Goal: Book appointment/travel/reservation

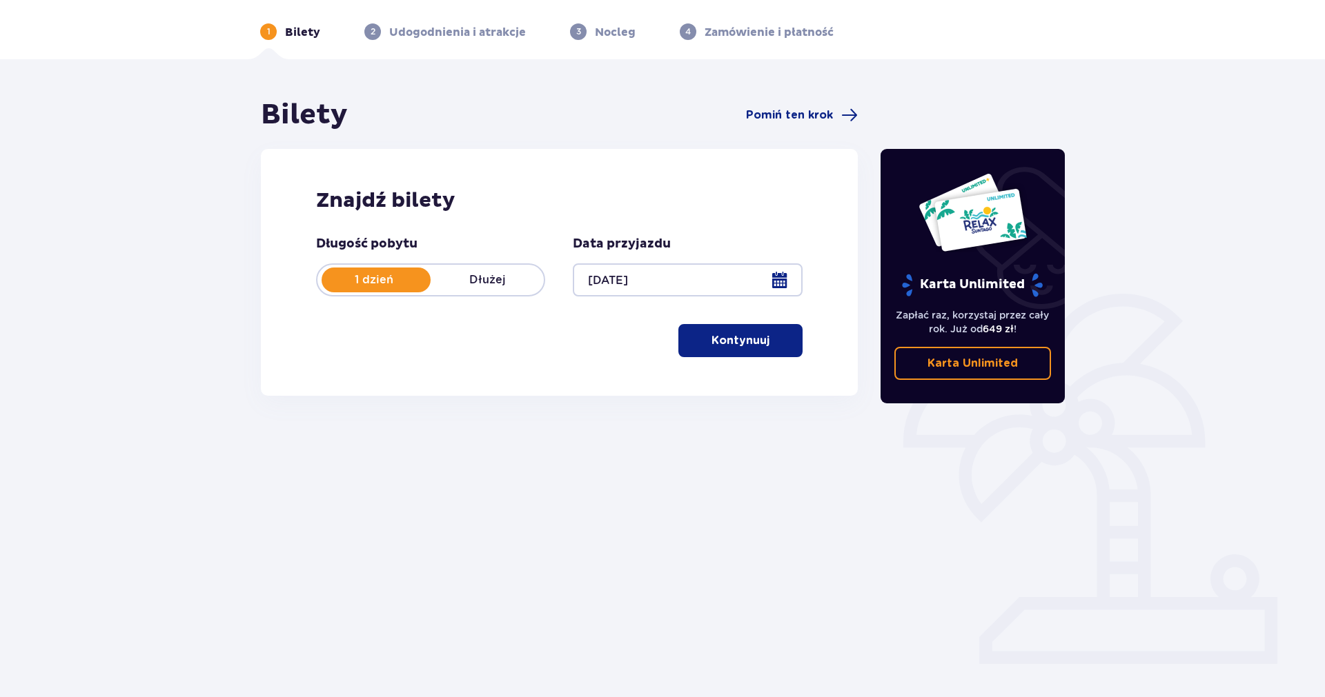
scroll to position [50, 0]
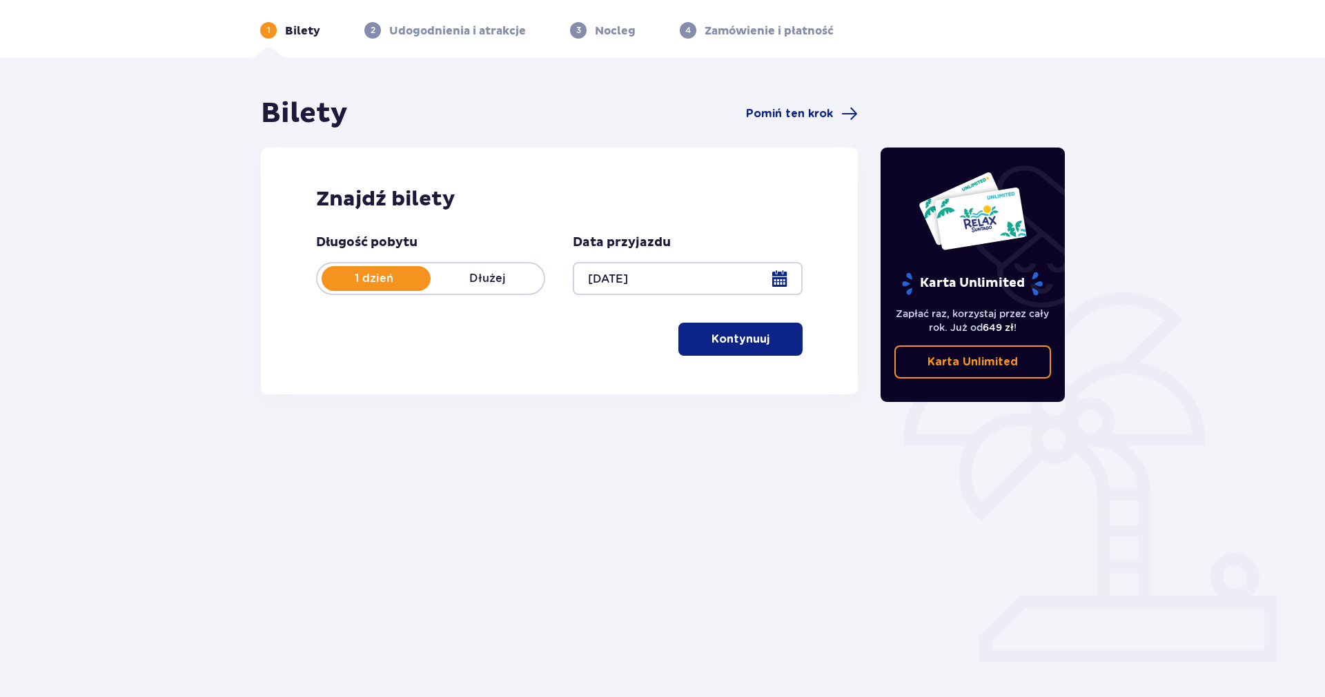
click at [780, 282] on div at bounding box center [687, 278] width 229 height 33
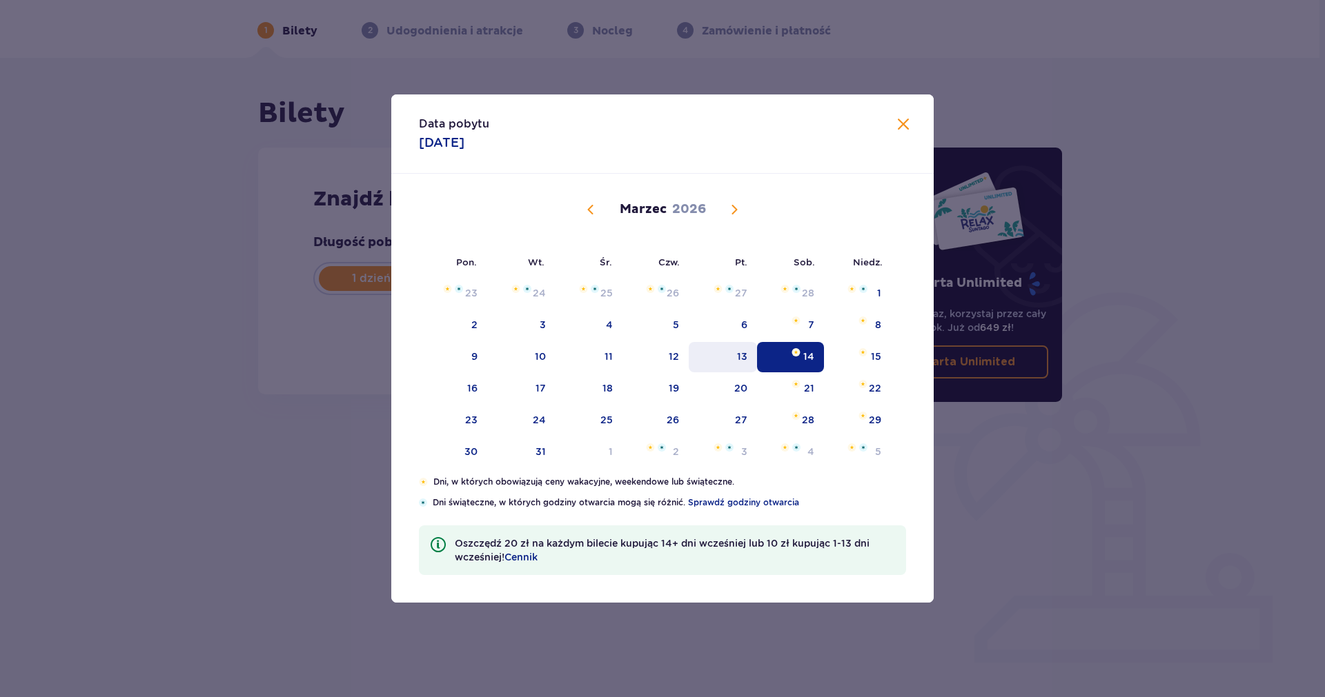
click at [750, 357] on div "13" at bounding box center [722, 357] width 68 height 30
type input "[DATE]"
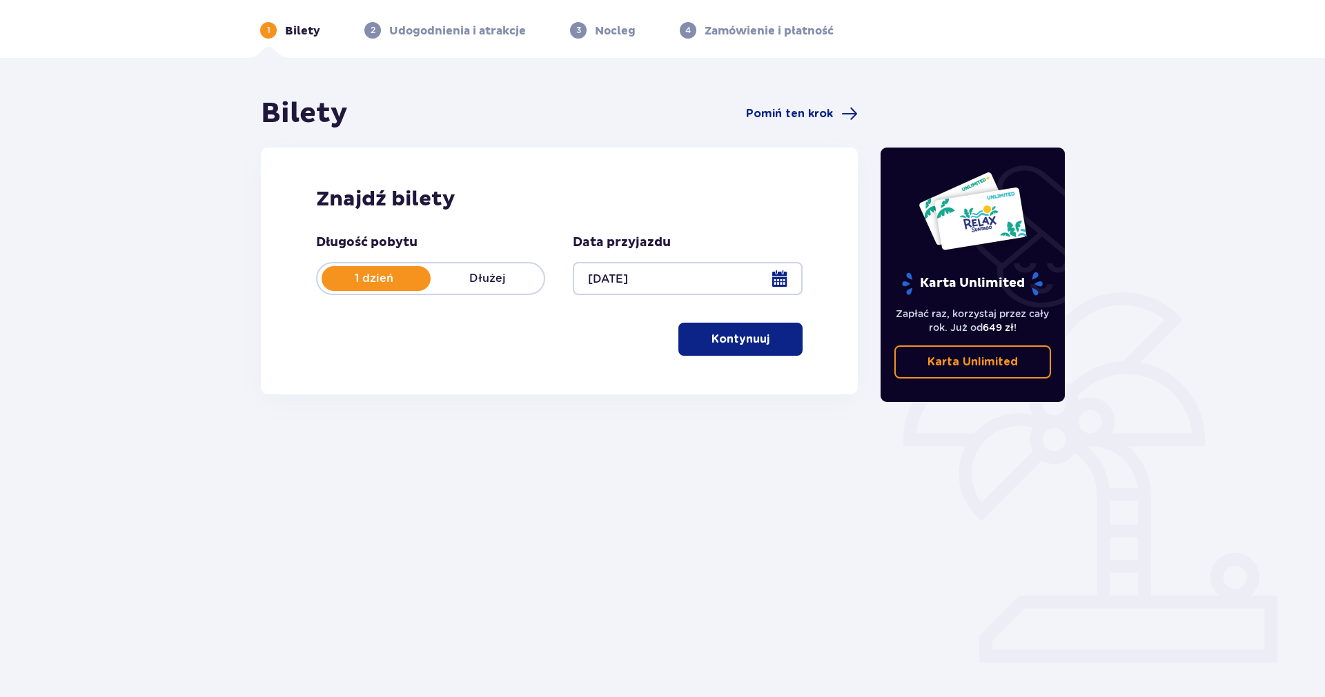
click at [746, 339] on p "Kontynuuj" at bounding box center [740, 339] width 58 height 15
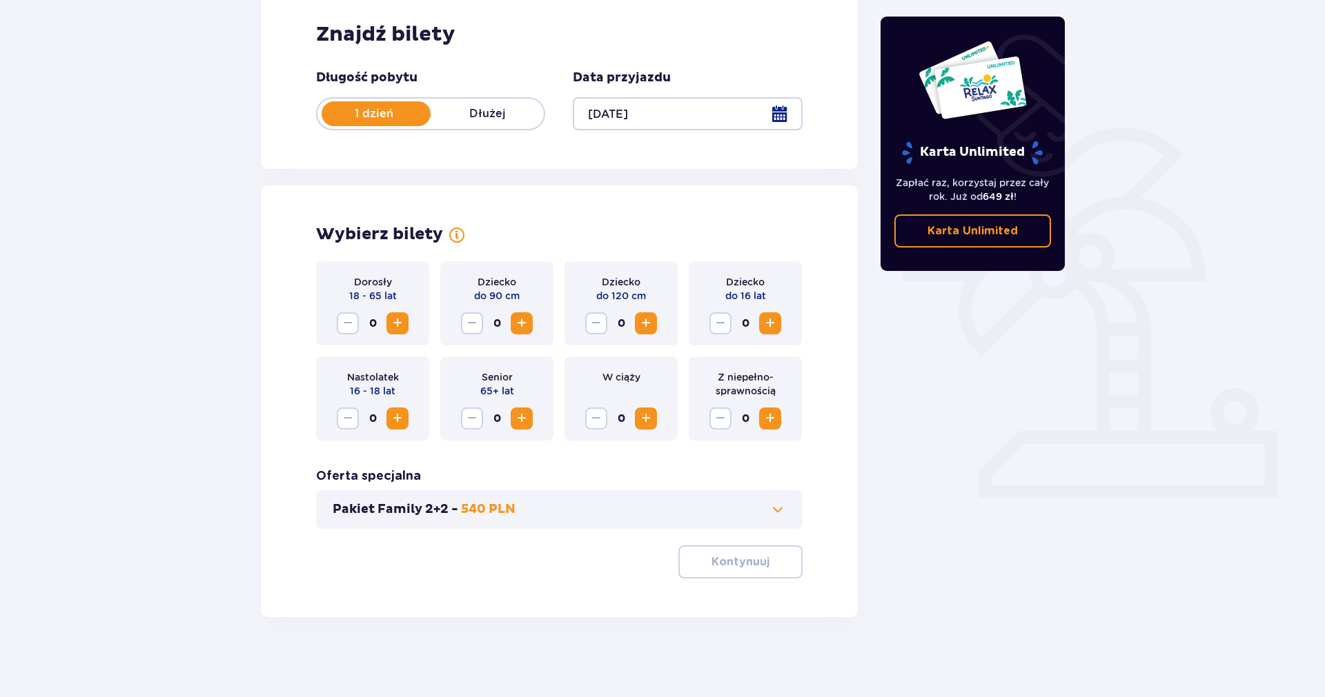
scroll to position [217, 0]
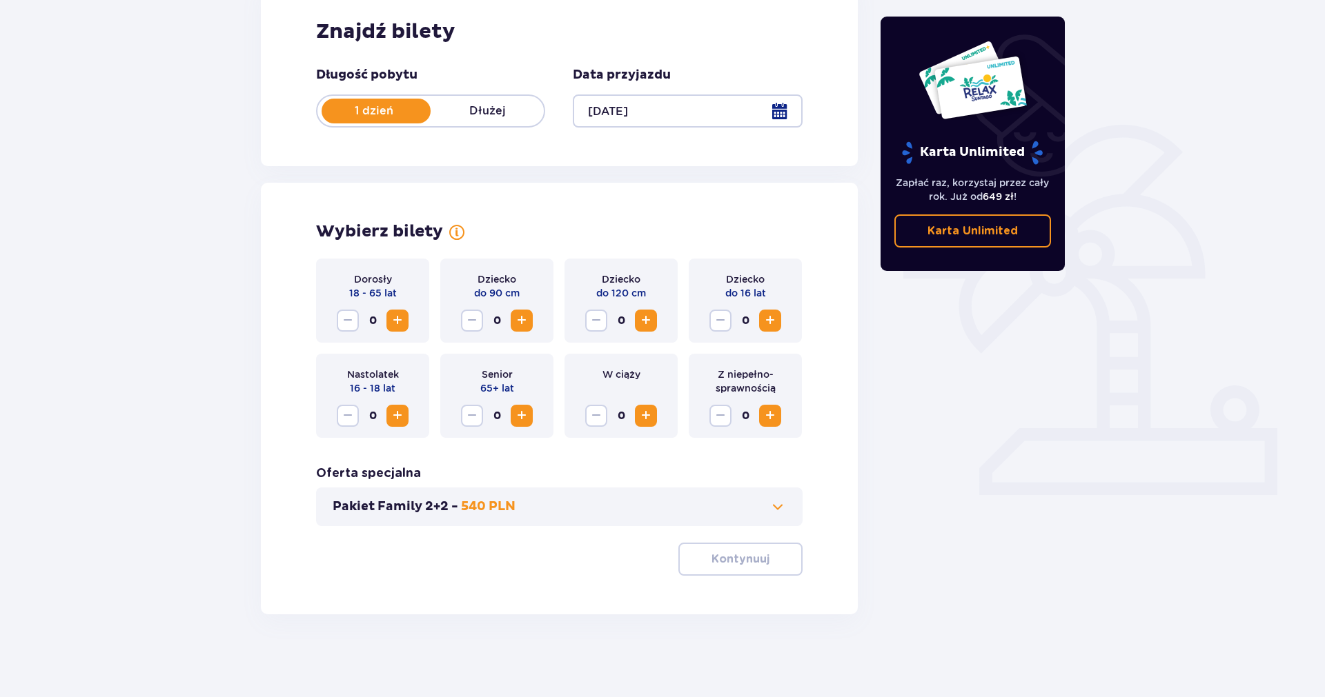
click at [401, 324] on span "Increase" at bounding box center [397, 320] width 17 height 17
click at [766, 319] on span "Increase" at bounding box center [770, 320] width 17 height 17
click at [711, 559] on p "Kontynuuj" at bounding box center [740, 559] width 58 height 15
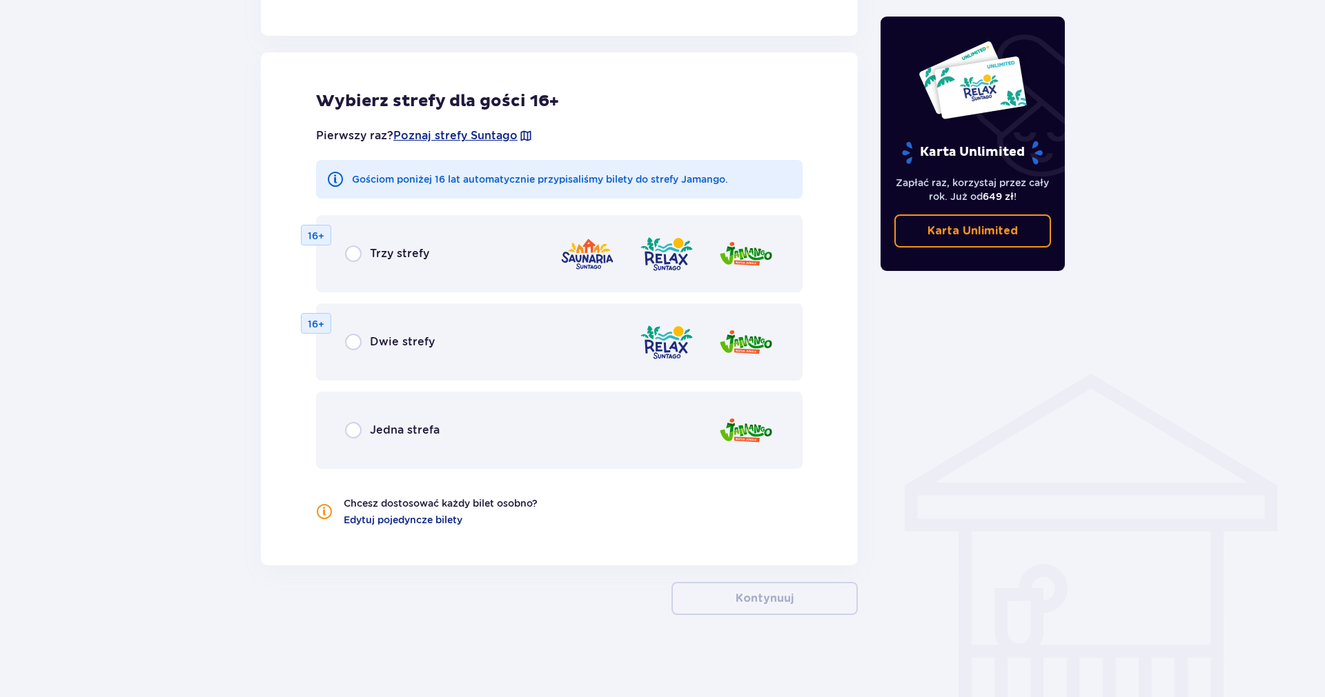
scroll to position [747, 0]
click at [421, 242] on div "Trzy strefy 16+" at bounding box center [559, 253] width 486 height 77
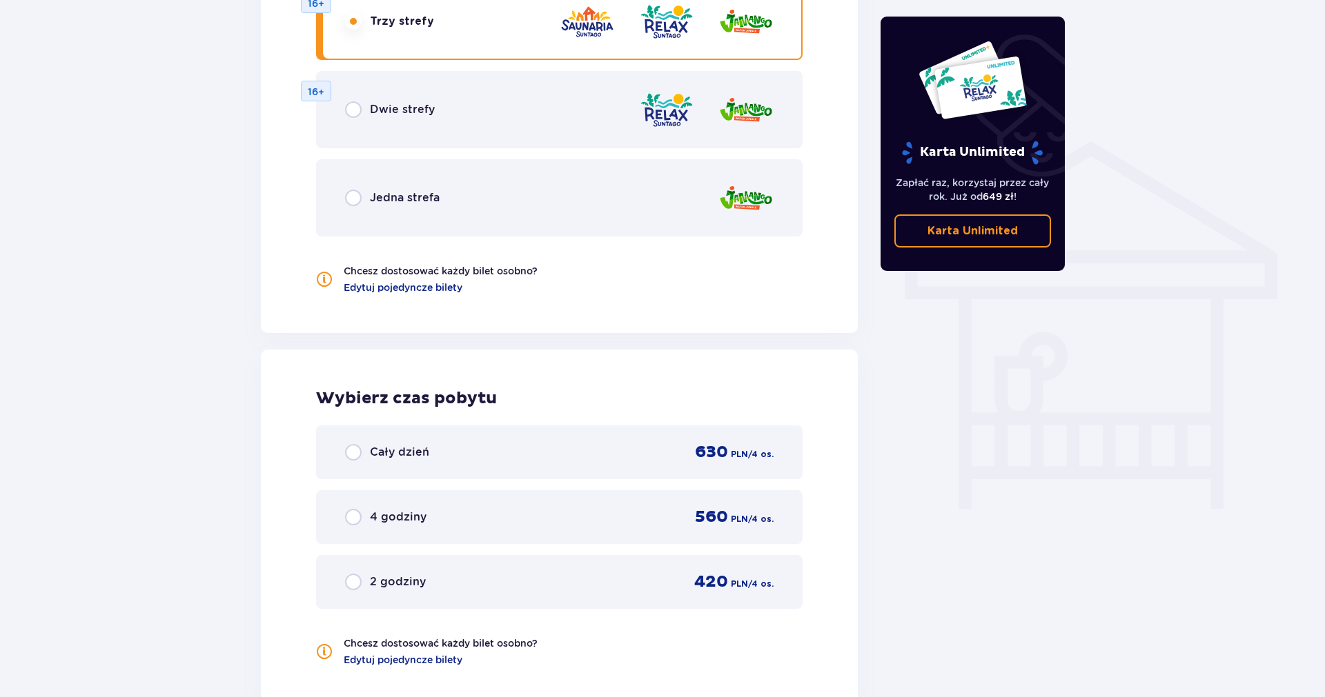
scroll to position [909, 0]
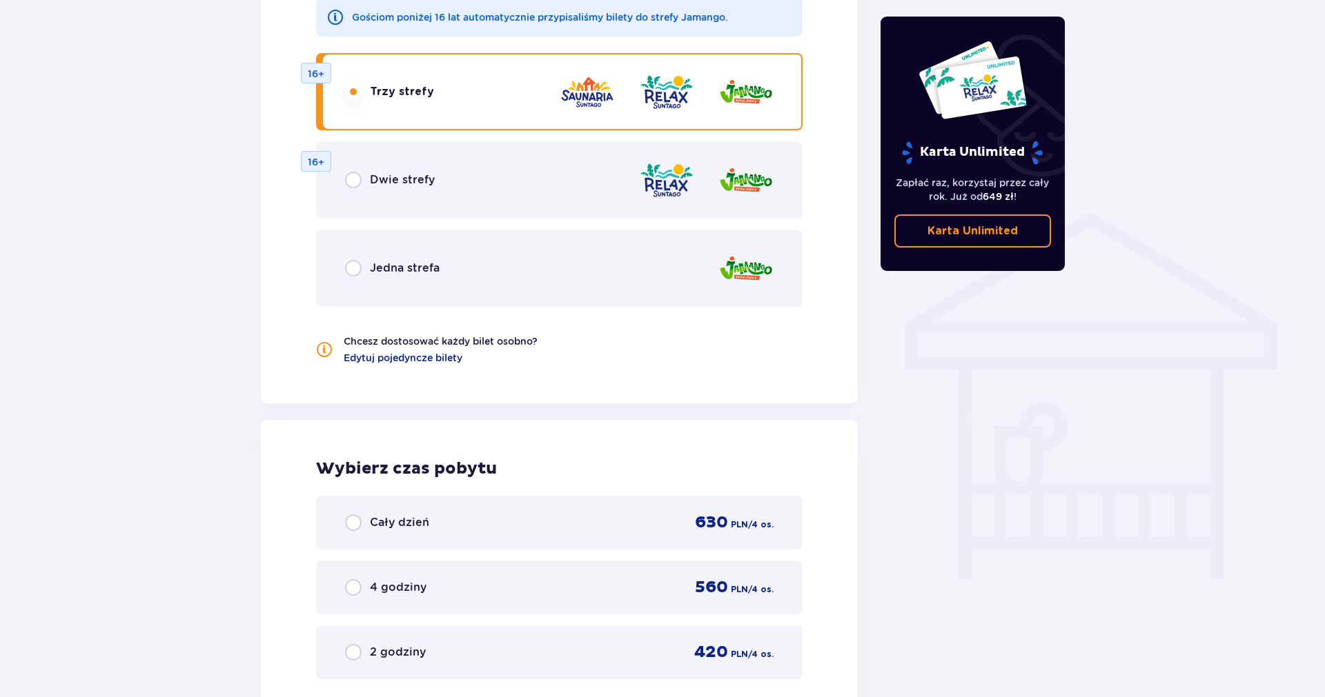
click at [408, 202] on div "Dwie strefy 16+" at bounding box center [559, 179] width 486 height 77
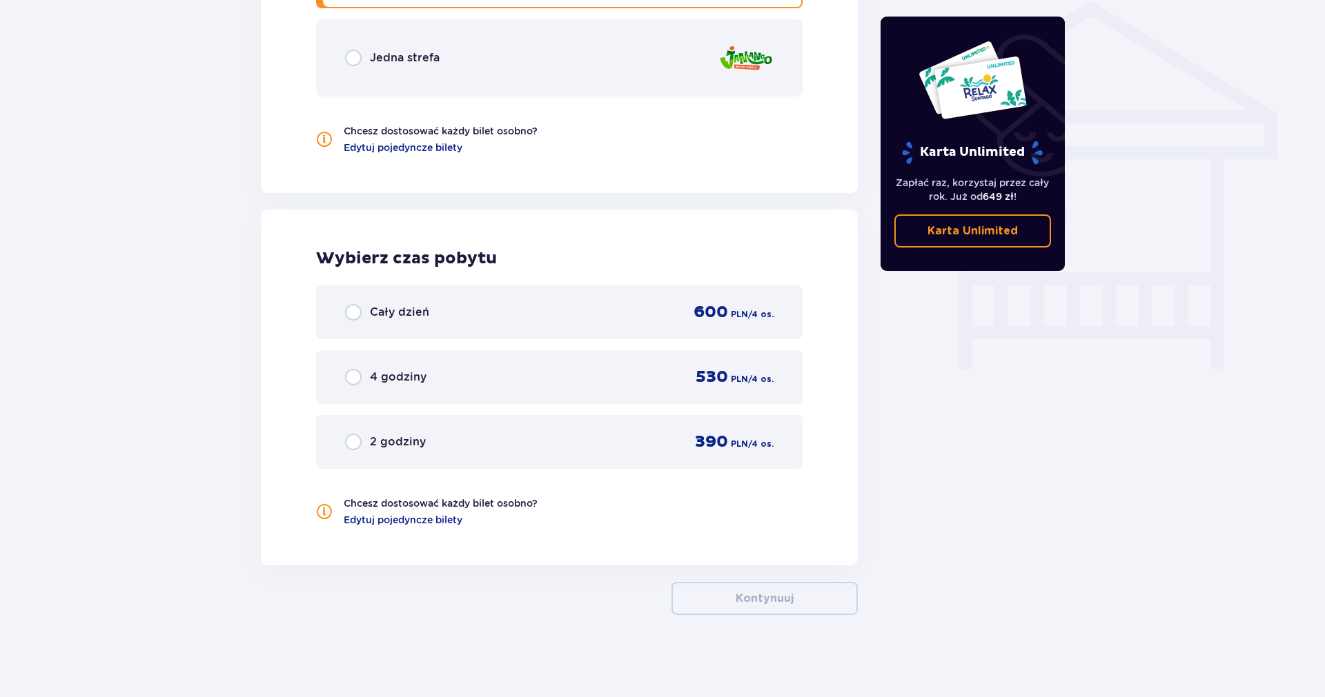
scroll to position [1120, 0]
click at [421, 330] on div "Cały dzień 600 PLN / 4 os." at bounding box center [559, 312] width 486 height 54
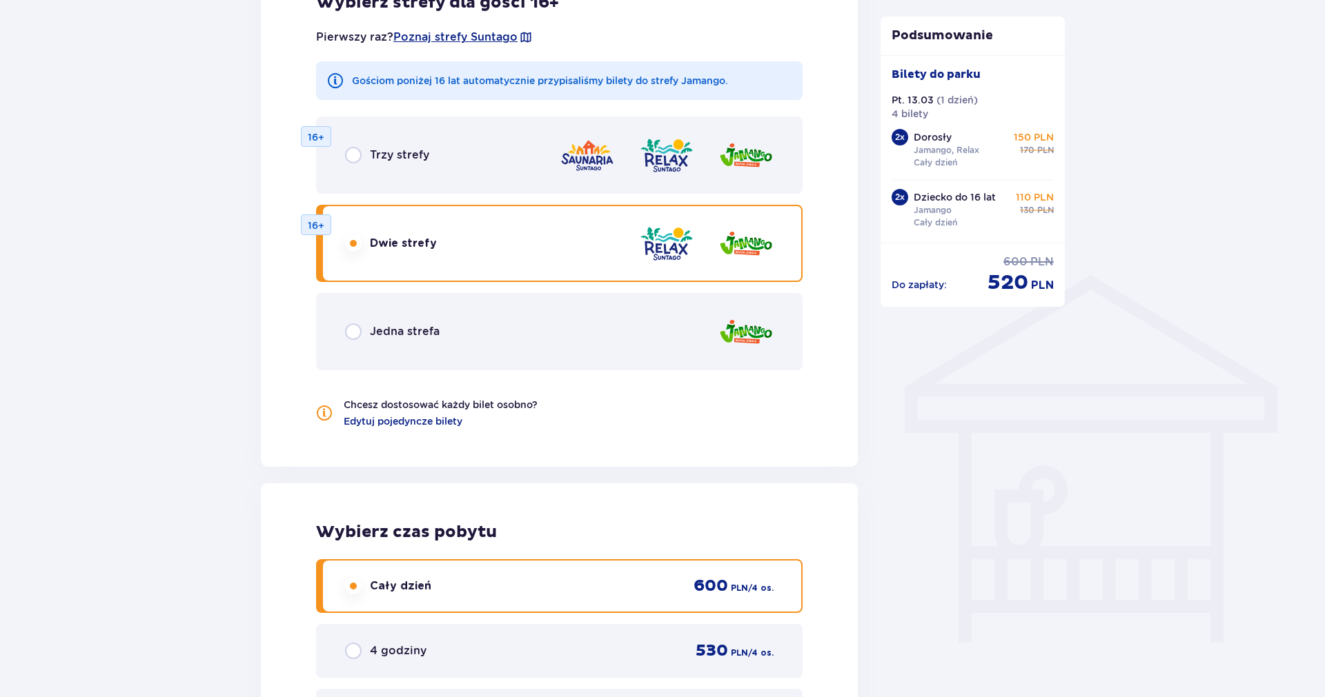
click at [459, 141] on div "Trzy strefy 16+" at bounding box center [559, 155] width 486 height 77
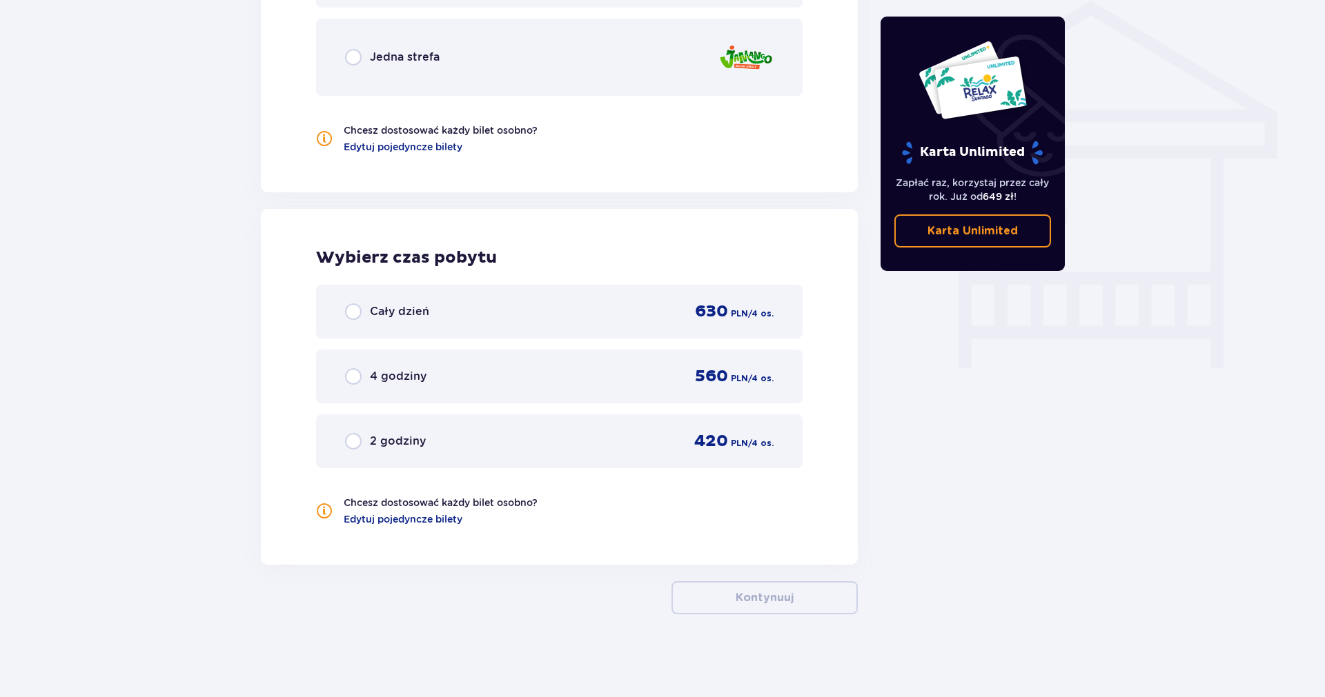
click at [428, 320] on div "Cały dzień 630 PLN / 4 os." at bounding box center [559, 311] width 428 height 21
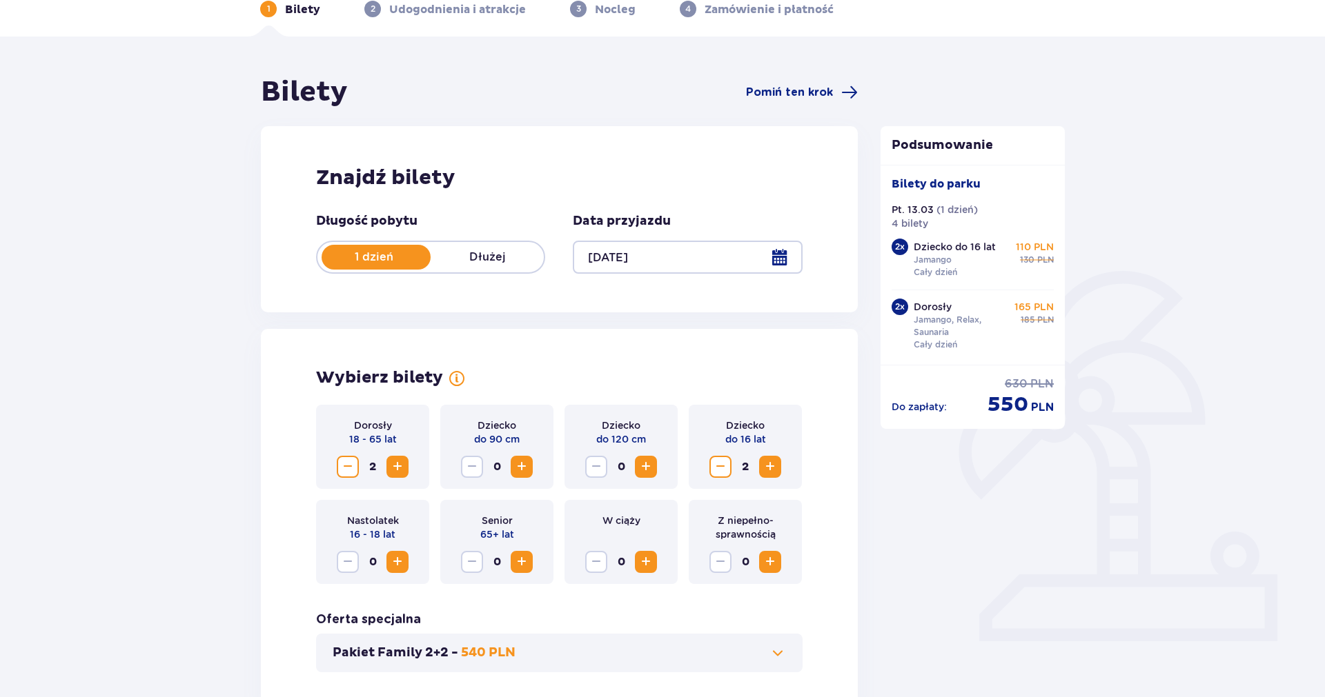
scroll to position [0, 0]
